Goal: Find specific page/section

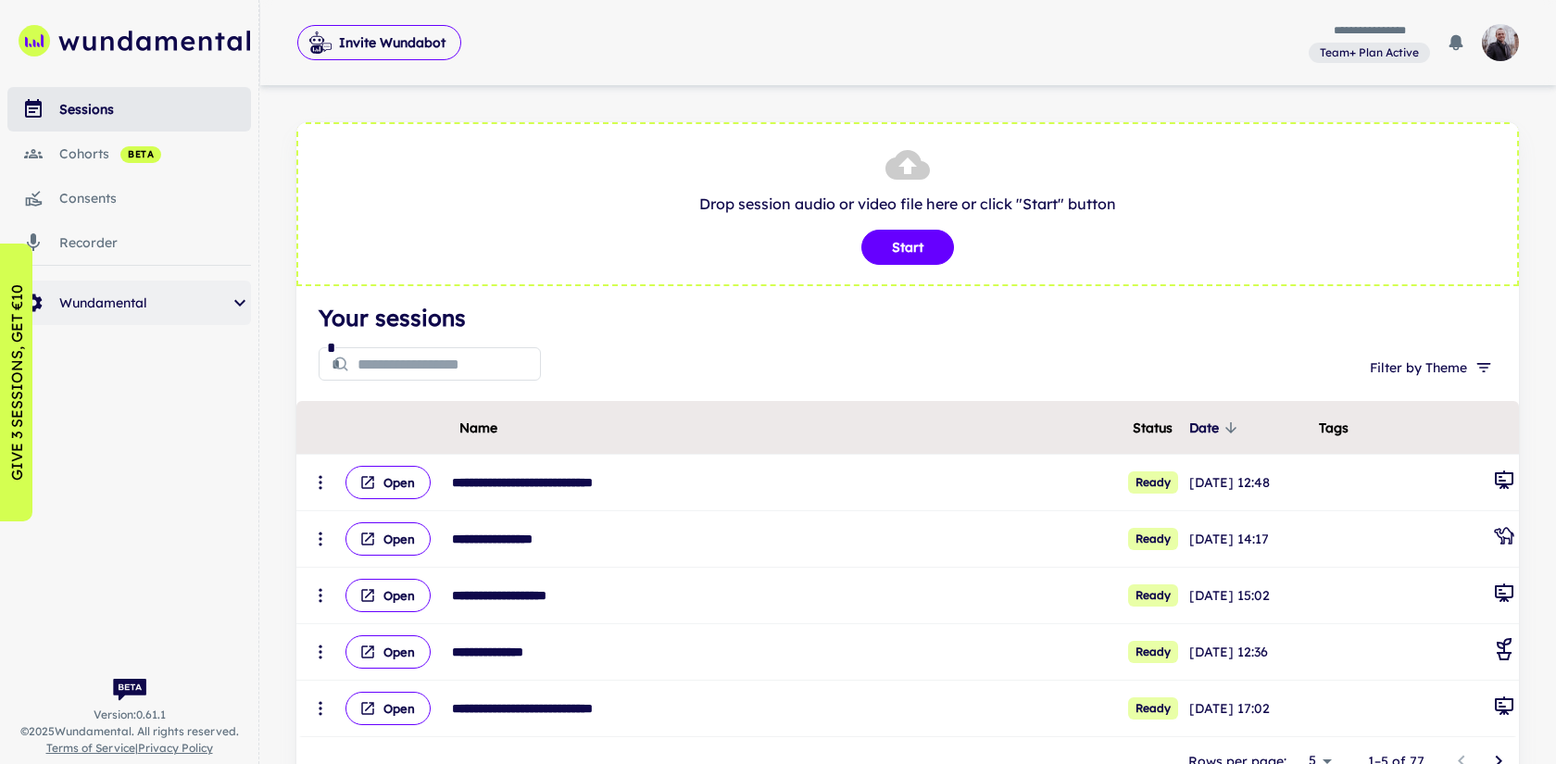
click at [156, 298] on span "Wundamental" at bounding box center [143, 303] width 169 height 20
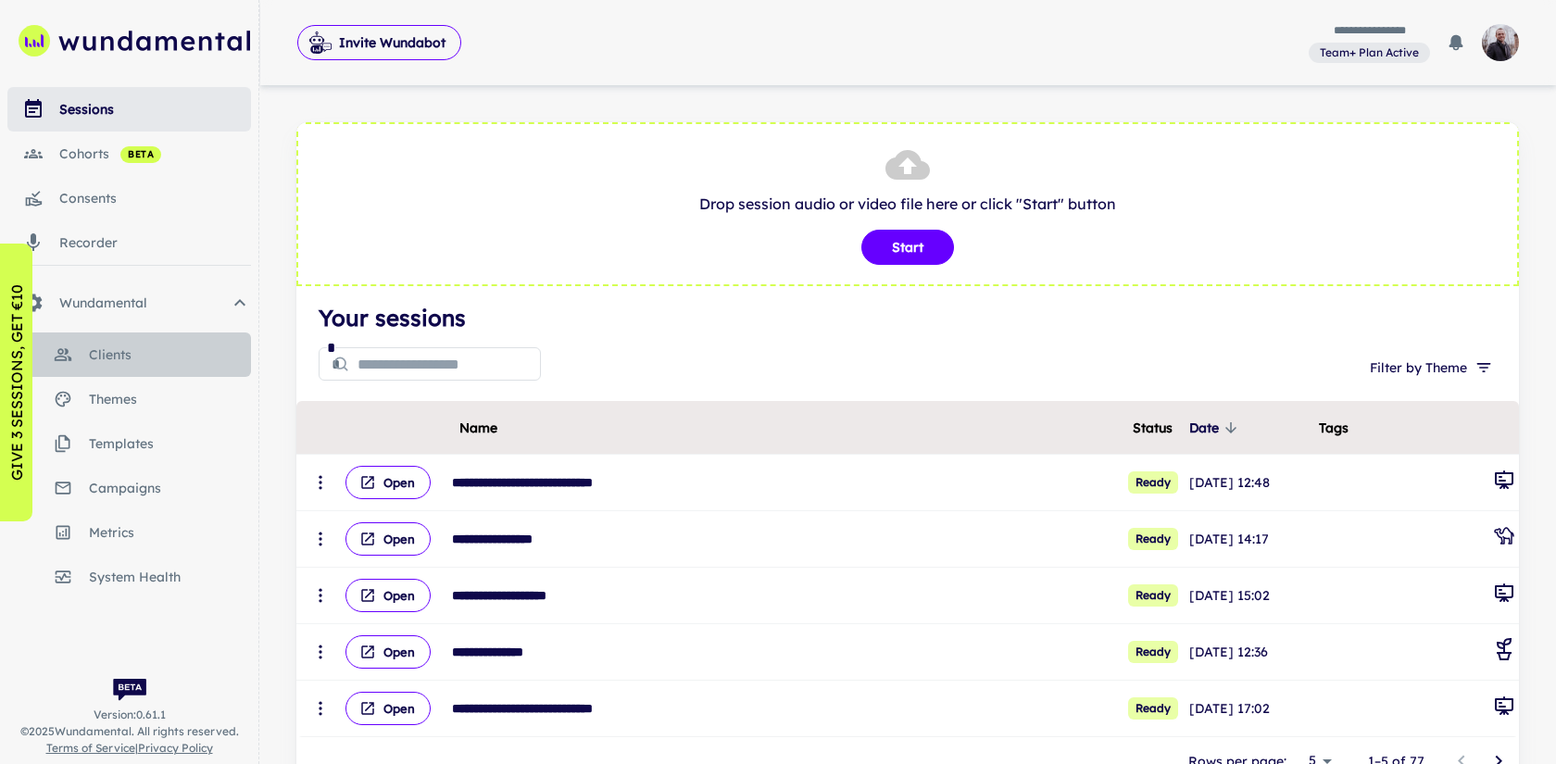
click at [136, 369] on link "clients" at bounding box center [129, 354] width 244 height 44
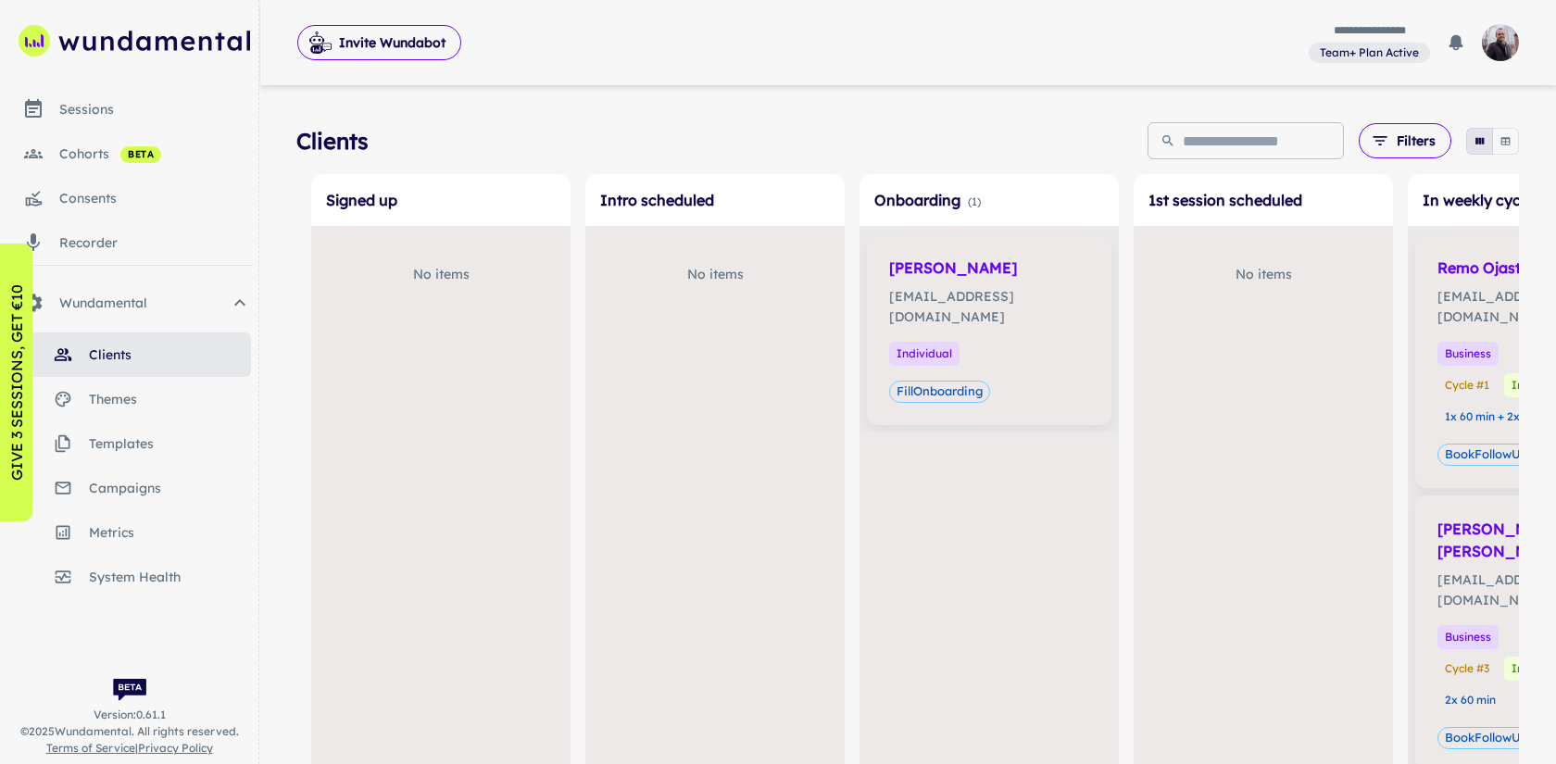
click at [1219, 129] on input "text" at bounding box center [1262, 140] width 161 height 37
click at [1502, 144] on icon "button" at bounding box center [1505, 141] width 12 height 12
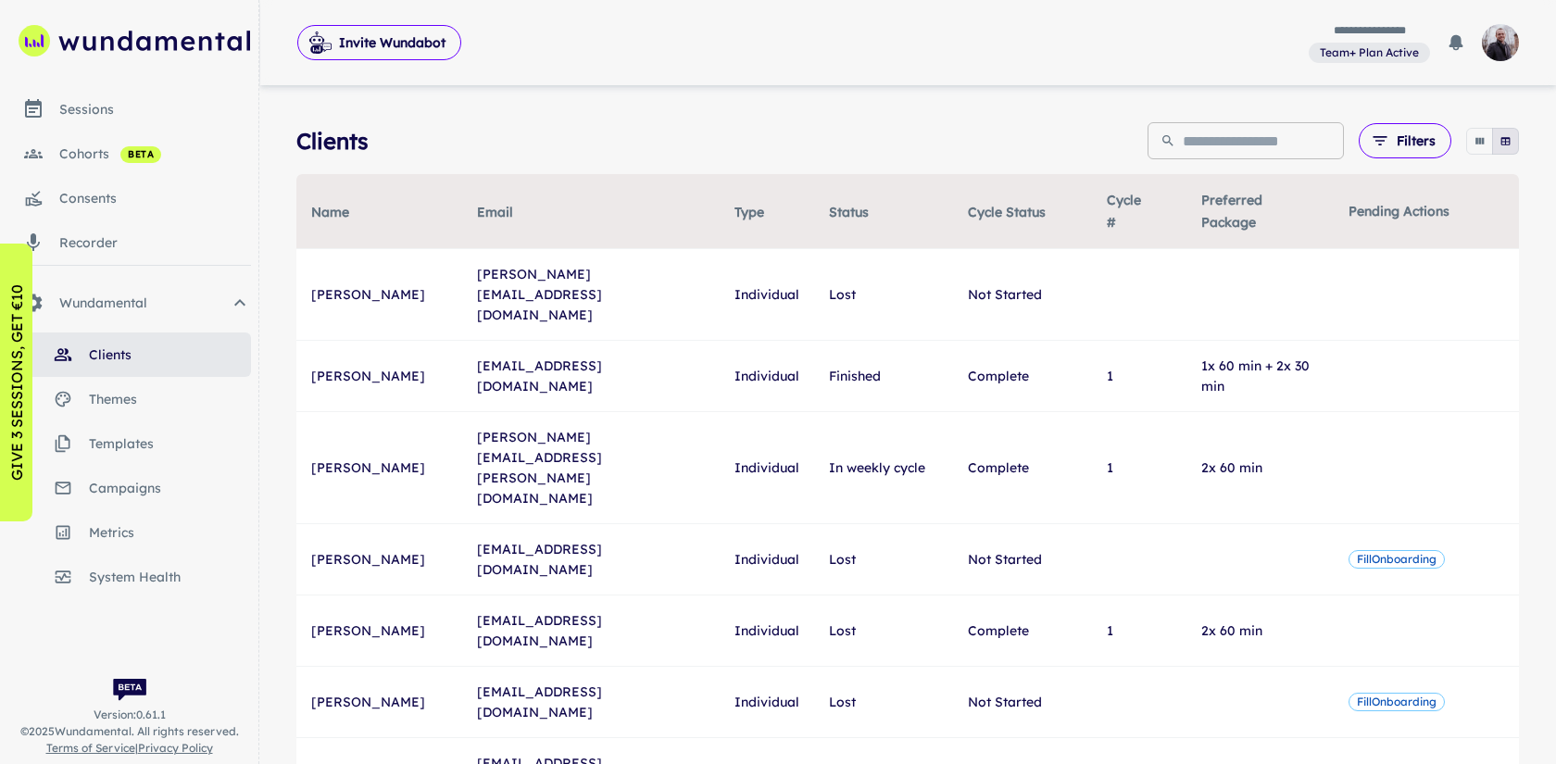
click at [1297, 148] on input "text" at bounding box center [1262, 140] width 161 height 37
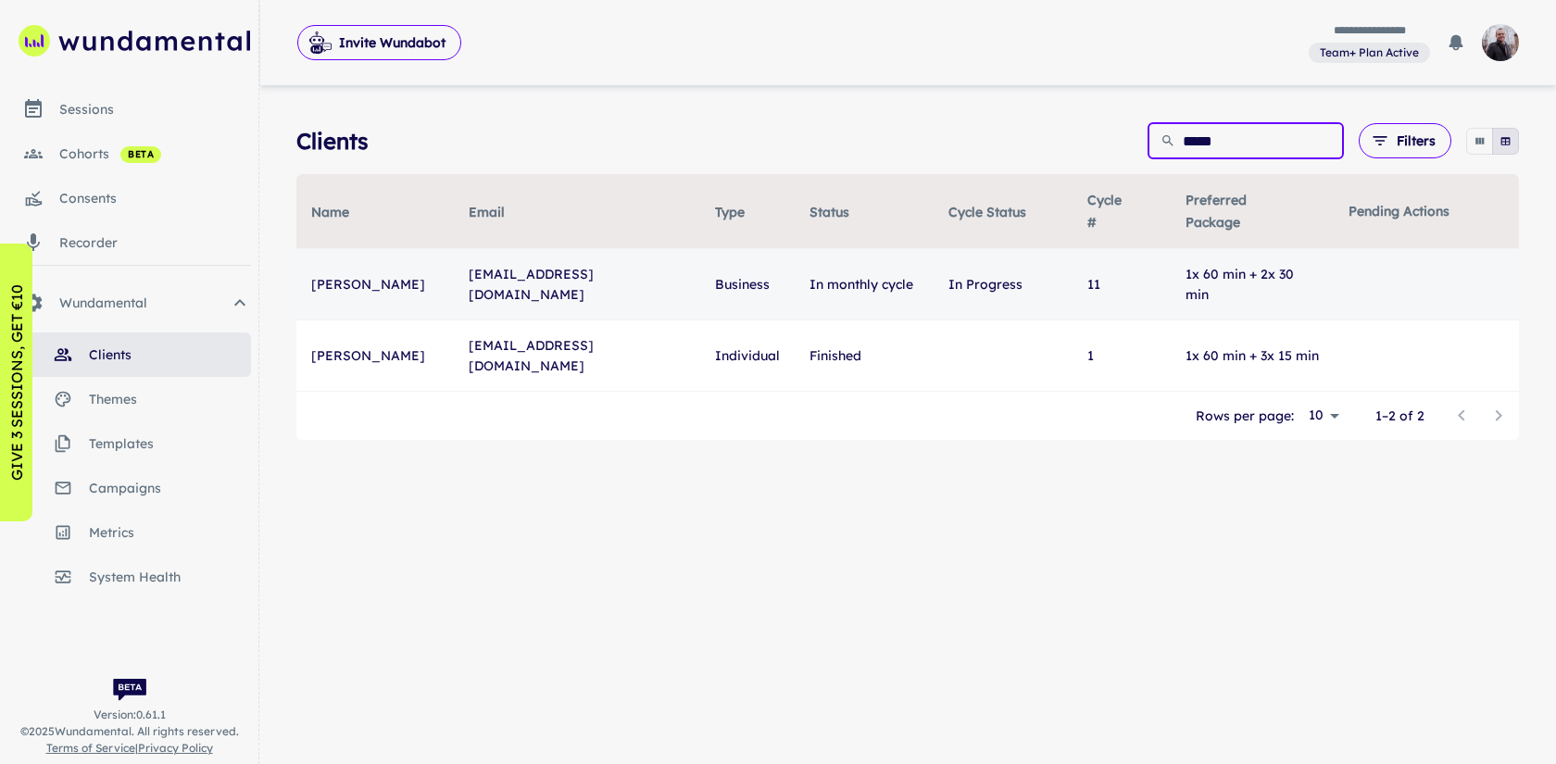
type input "*****"
click at [419, 264] on td "[PERSON_NAME]" at bounding box center [374, 284] width 157 height 71
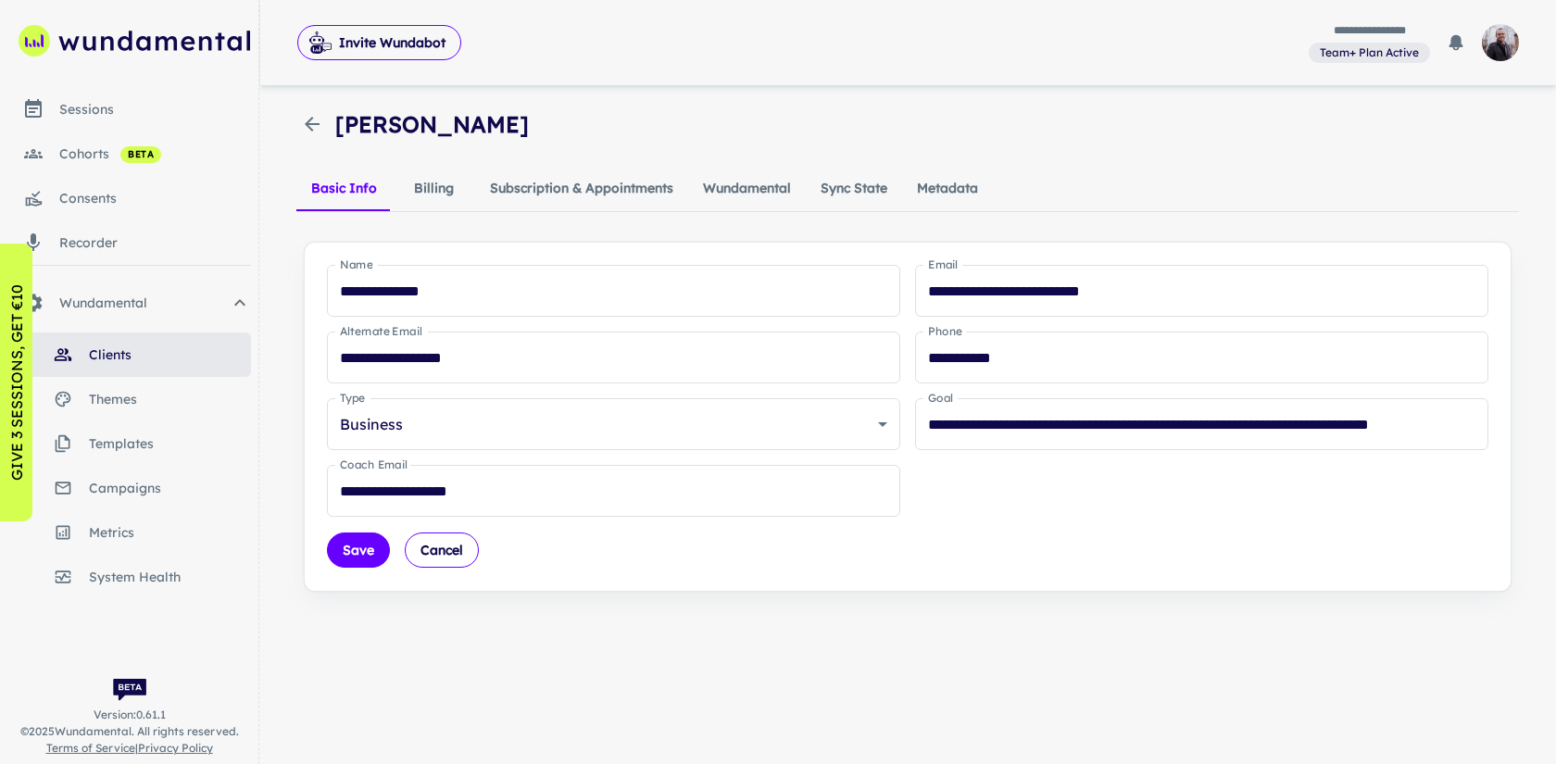
click at [712, 190] on button "Wundamental" at bounding box center [747, 189] width 118 height 44
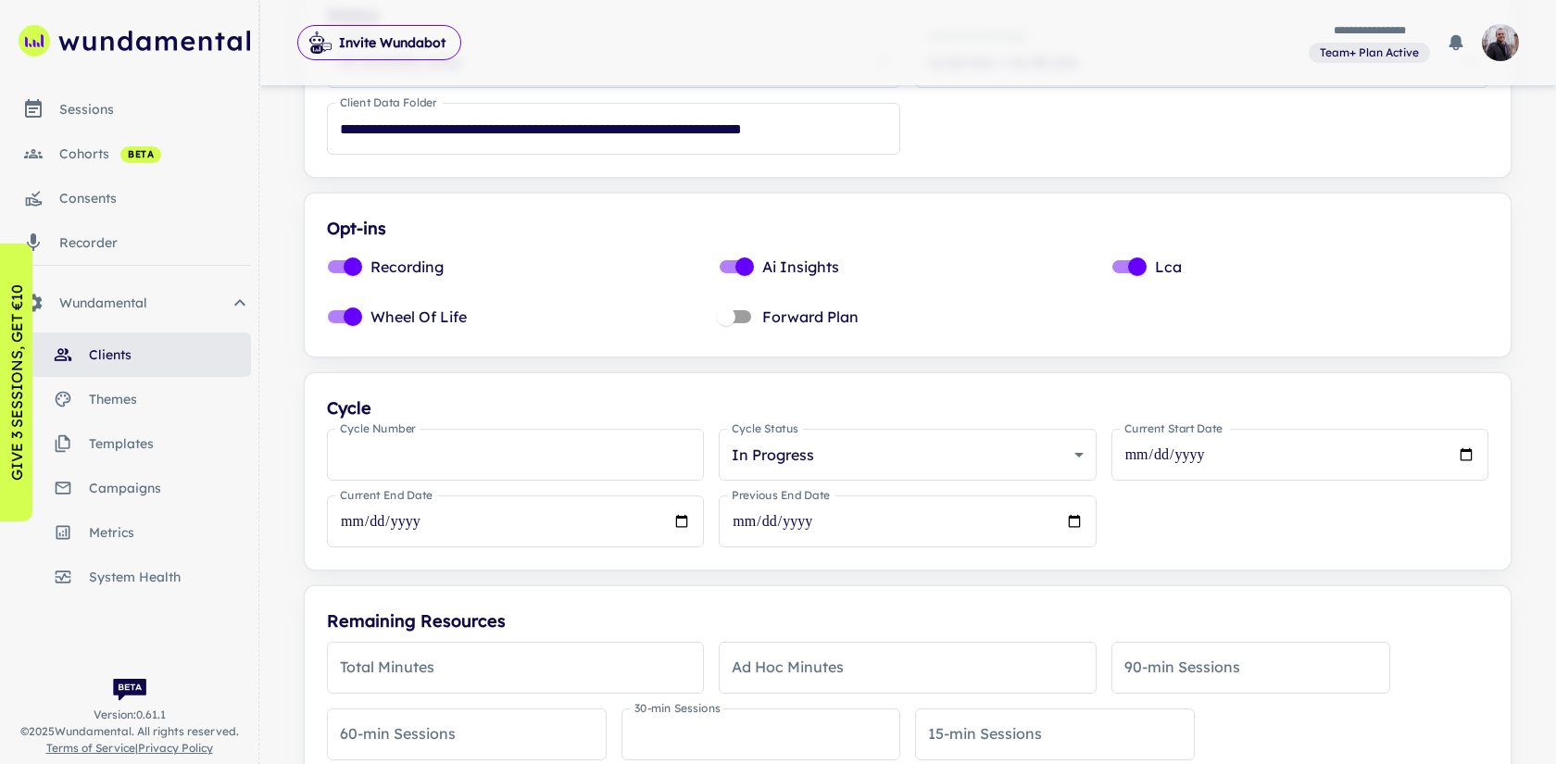
scroll to position [264, 0]
